Goal: Task Accomplishment & Management: Use online tool/utility

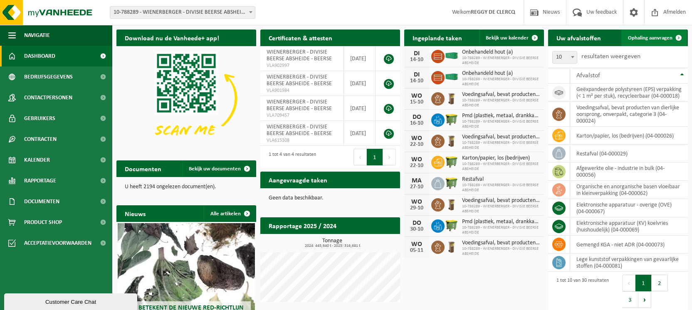
click at [651, 40] on span "Ophaling aanvragen" at bounding box center [650, 37] width 45 height 5
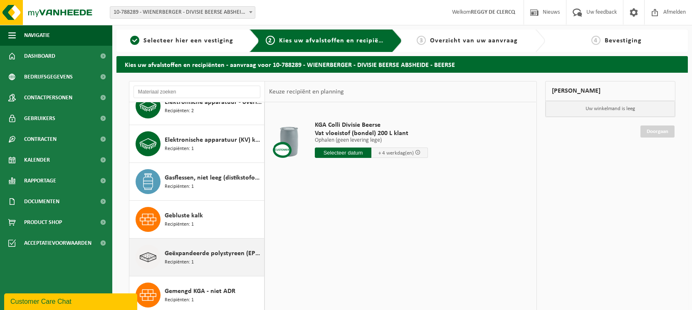
click at [211, 251] on span "Geëxpandeerde polystyreen (EPS) verpakking (< 1 m² per stuk), recycleerbaar" at bounding box center [213, 254] width 97 height 10
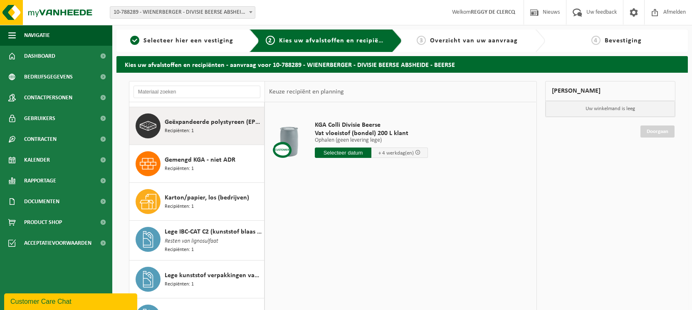
scroll to position [303, 0]
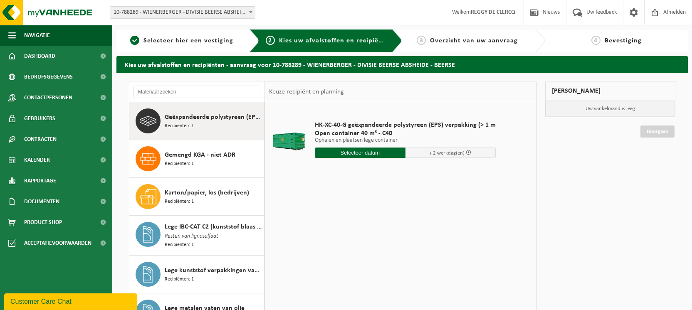
click at [371, 154] on input "text" at bounding box center [360, 153] width 91 height 10
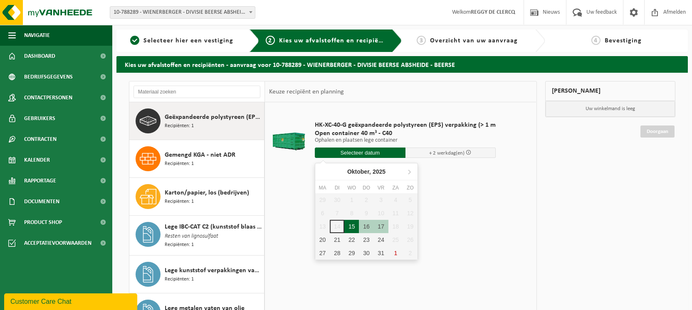
click at [352, 222] on div "15" at bounding box center [352, 226] width 15 height 13
type input "Van 2025-10-15"
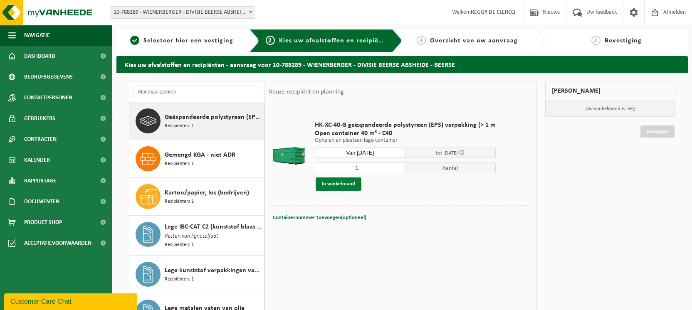
click at [341, 184] on button "In winkelmand" at bounding box center [339, 184] width 46 height 13
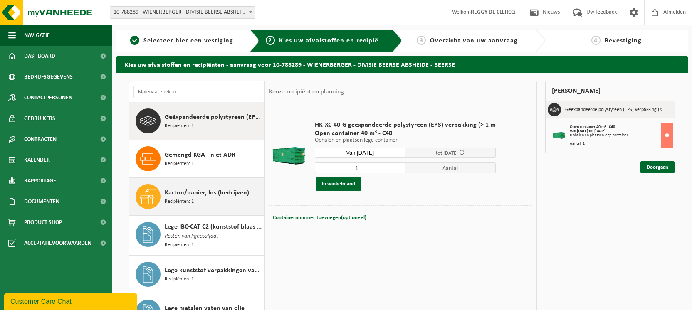
click at [214, 193] on span "Karton/papier, los (bedrijven)" at bounding box center [207, 193] width 84 height 10
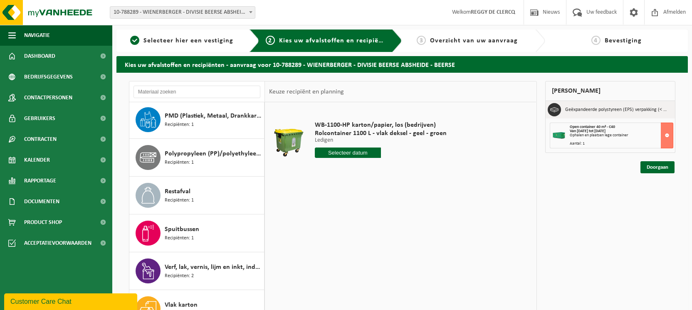
scroll to position [848, 0]
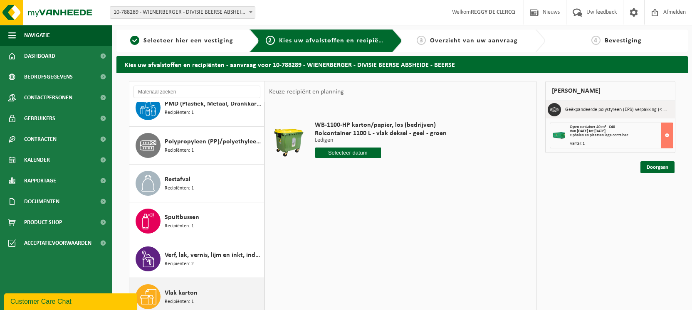
click at [200, 288] on div "Vlak karton Recipiënten: 1" at bounding box center [213, 297] width 97 height 25
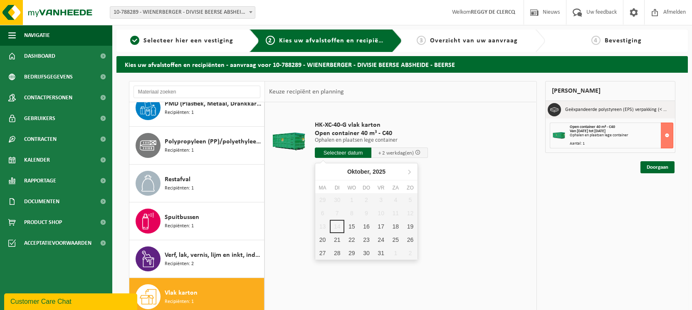
click at [352, 151] on input "text" at bounding box center [343, 153] width 57 height 10
click at [350, 228] on div "15" at bounding box center [352, 226] width 15 height 13
type input "Van 2025-10-15"
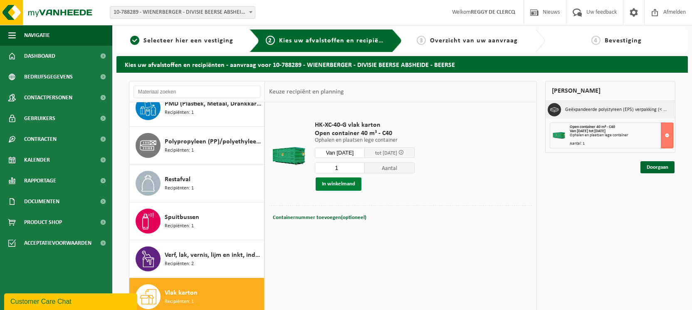
click at [345, 183] on button "In winkelmand" at bounding box center [339, 184] width 46 height 13
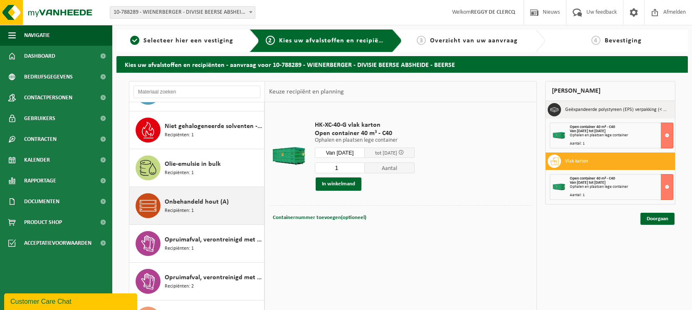
click at [195, 209] on div "Onbehandeld hout (A) Recipiënten: 1" at bounding box center [213, 206] width 97 height 25
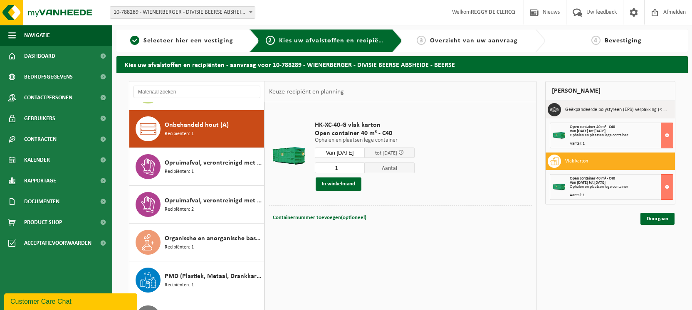
scroll to position [682, 0]
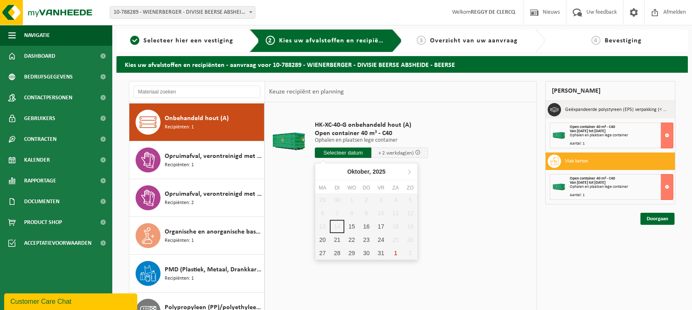
click at [355, 155] on input "text" at bounding box center [343, 153] width 57 height 10
click at [349, 226] on div "15" at bounding box center [352, 226] width 15 height 13
type input "Van 2025-10-15"
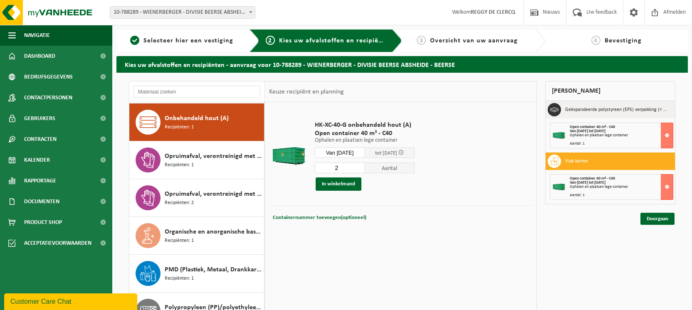
click at [364, 165] on input "2" at bounding box center [340, 168] width 50 height 11
click at [339, 184] on button "In winkelmand" at bounding box center [339, 184] width 46 height 13
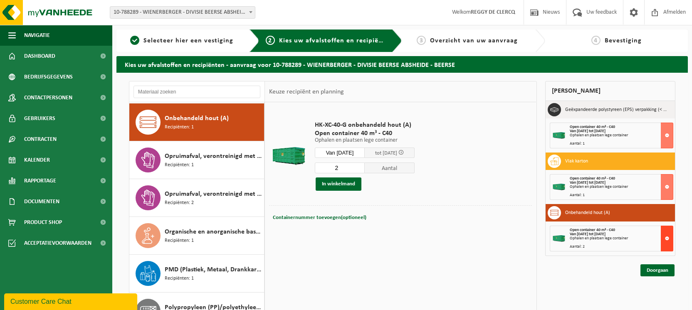
click at [665, 237] on button at bounding box center [667, 239] width 12 height 26
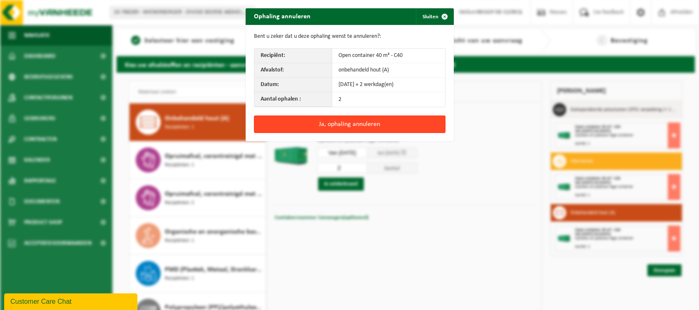
click at [348, 125] on button "Ja, ophaling annuleren" at bounding box center [349, 124] width 191 height 17
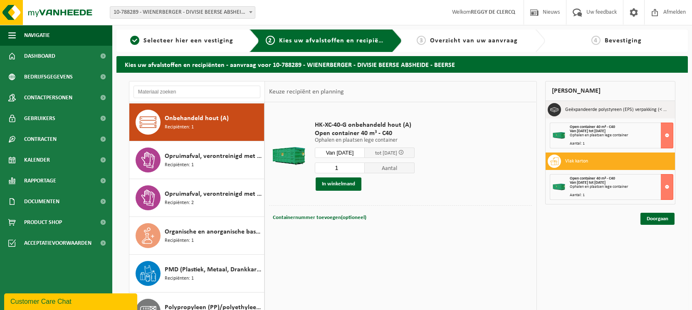
type input "1"
click at [365, 169] on input "1" at bounding box center [340, 168] width 50 height 11
click at [344, 184] on button "In winkelmand" at bounding box center [339, 184] width 46 height 13
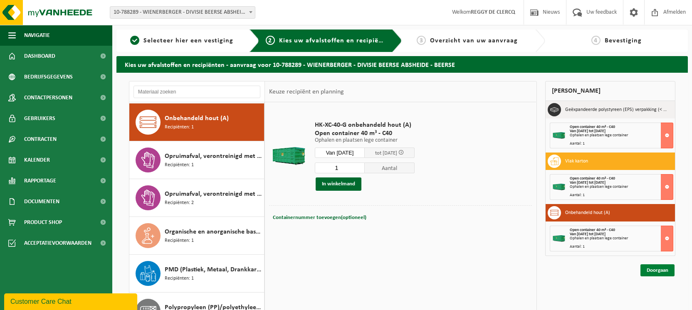
click at [656, 270] on link "Doorgaan" at bounding box center [658, 271] width 34 height 12
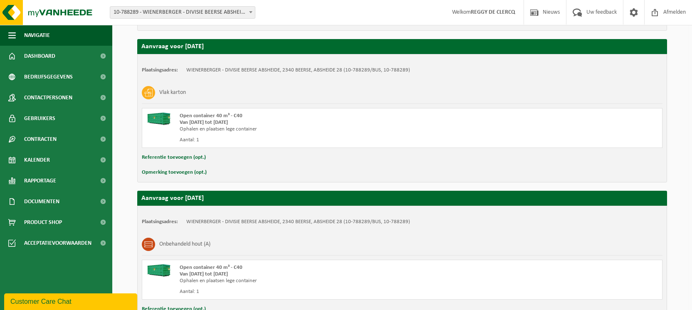
scroll to position [350, 0]
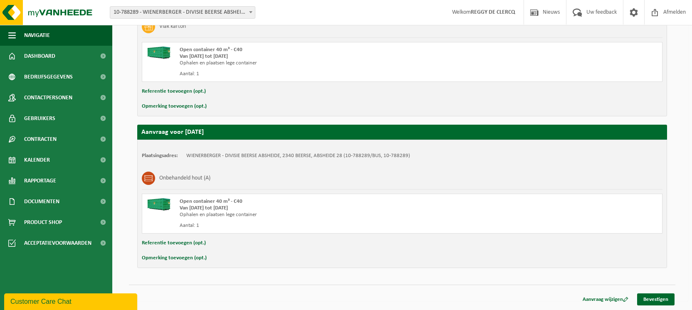
click at [223, 207] on strong "Van 2025-10-15 tot 2025-10-17" at bounding box center [204, 208] width 48 height 5
click at [596, 297] on link "Aanvraag wijzigen" at bounding box center [606, 300] width 58 height 12
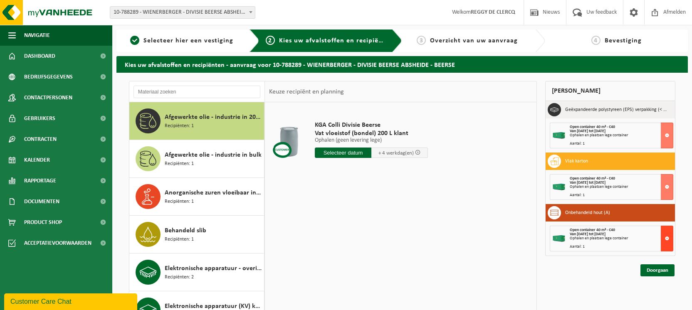
click at [670, 243] on button at bounding box center [667, 239] width 12 height 26
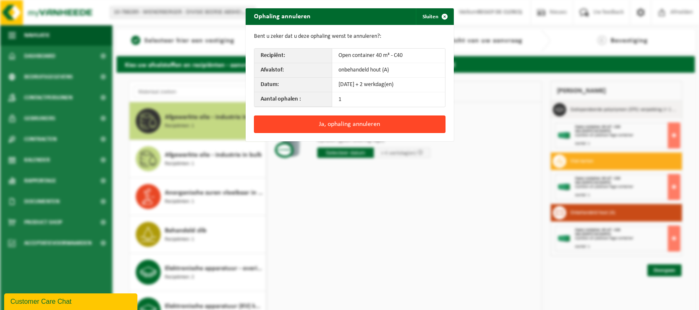
click at [355, 121] on button "Ja, ophaling annuleren" at bounding box center [349, 124] width 191 height 17
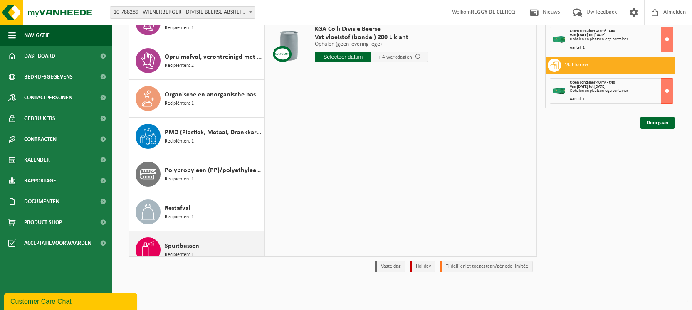
scroll to position [848, 0]
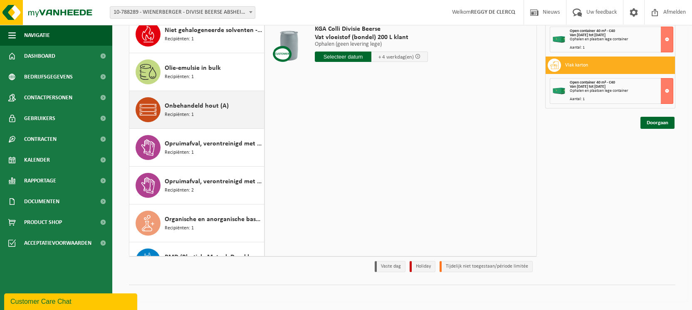
click at [206, 113] on div "Onbehandeld hout (A) Recipiënten: 1" at bounding box center [213, 109] width 97 height 25
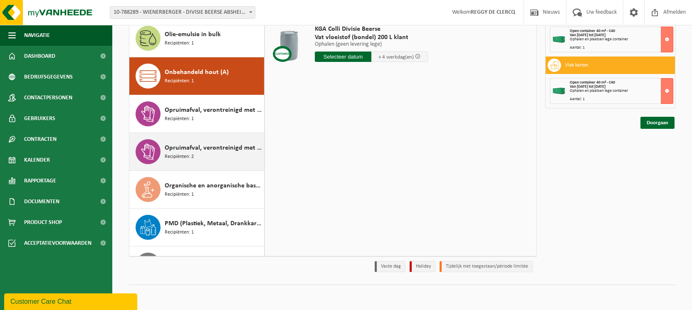
scroll to position [682, 0]
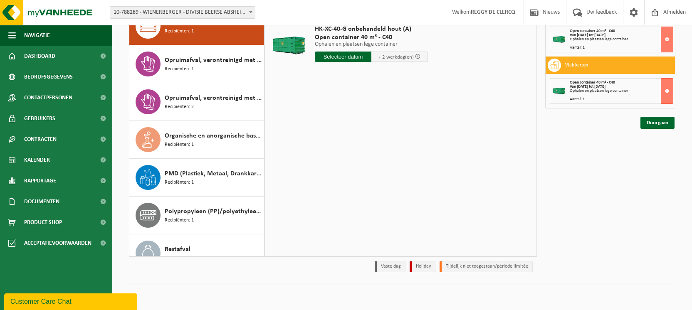
click at [341, 57] on input "text" at bounding box center [343, 57] width 57 height 10
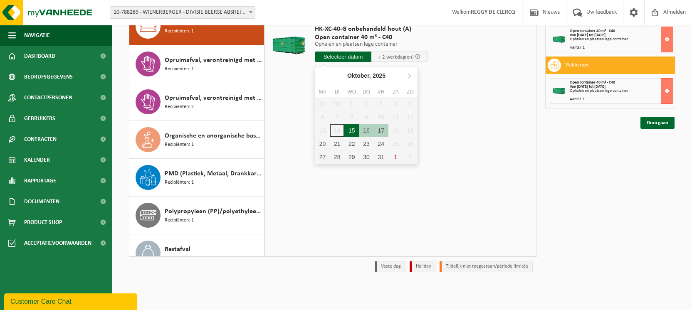
click at [349, 130] on div "15" at bounding box center [352, 130] width 15 height 13
type input "Van 2025-10-15"
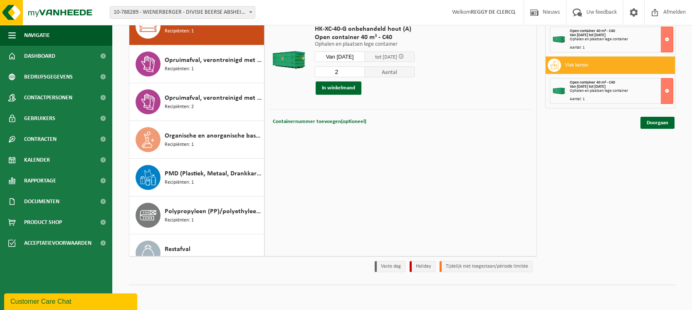
type input "2"
click at [365, 69] on input "2" at bounding box center [340, 72] width 50 height 11
click at [344, 90] on button "In winkelmand" at bounding box center [339, 88] width 46 height 13
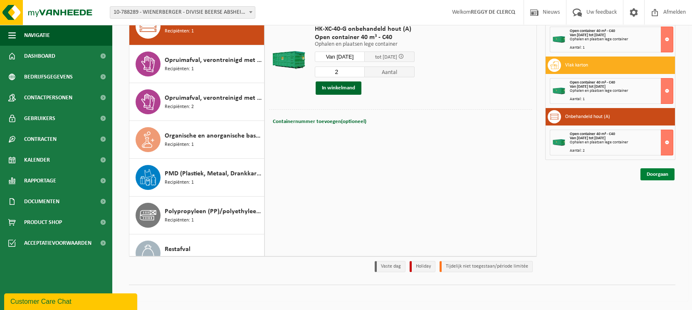
click at [662, 179] on link "Doorgaan" at bounding box center [658, 175] width 34 height 12
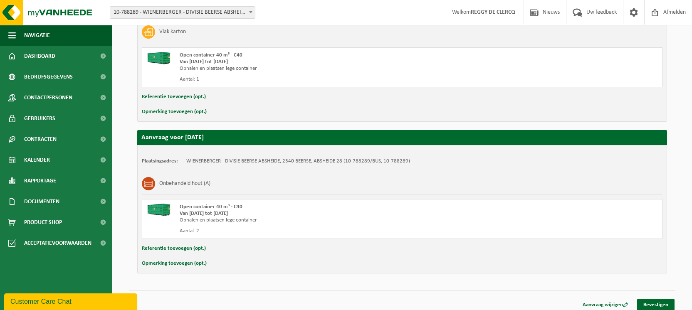
scroll to position [350, 0]
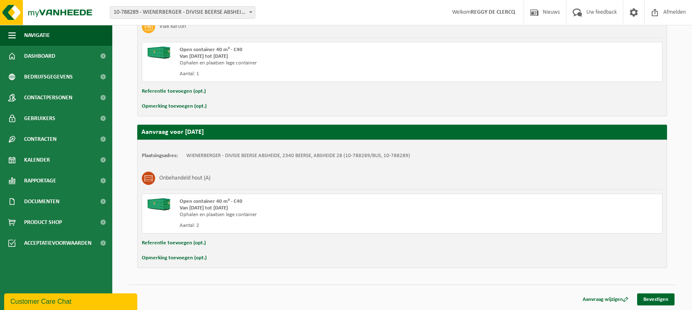
click at [182, 260] on button "Opmerking toevoegen (opt.)" at bounding box center [174, 258] width 65 height 11
click at [252, 260] on input "text" at bounding box center [419, 259] width 472 height 12
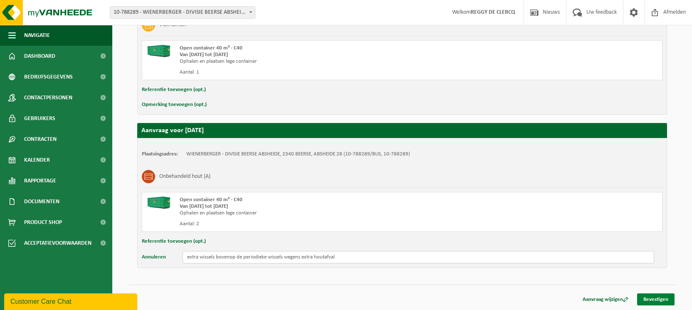
type input "extra wissels bovenop de periodieke wissels wegens extra houtafval"
click at [648, 298] on link "Bevestigen" at bounding box center [656, 300] width 37 height 12
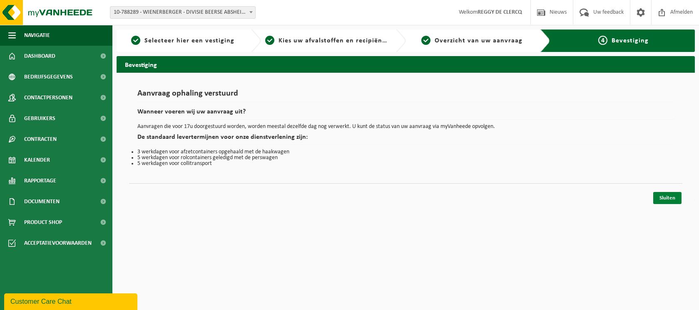
click at [675, 196] on link "Sluiten" at bounding box center [667, 198] width 28 height 12
